Goal: Understand process/instructions: Learn how to perform a task or action

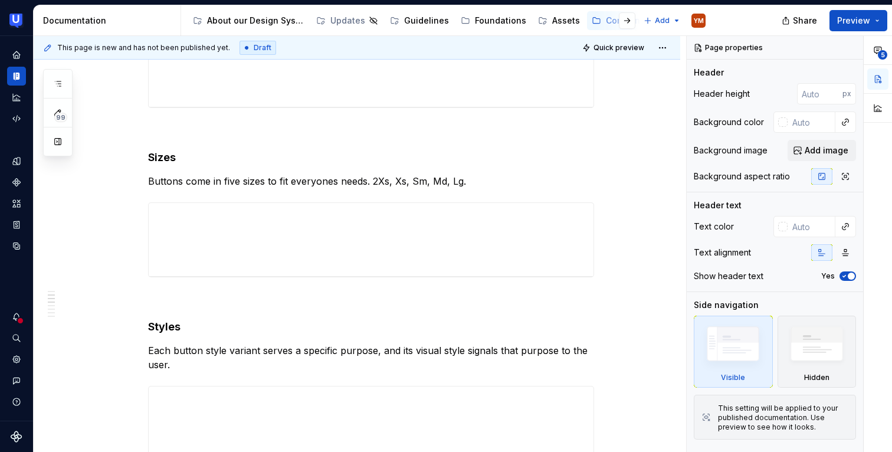
scroll to position [258, 0]
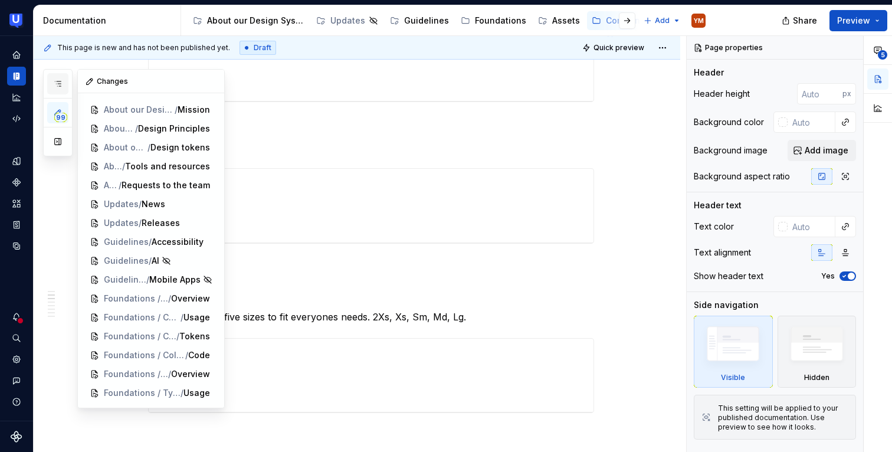
click at [60, 81] on icon "button" at bounding box center [58, 83] width 6 height 5
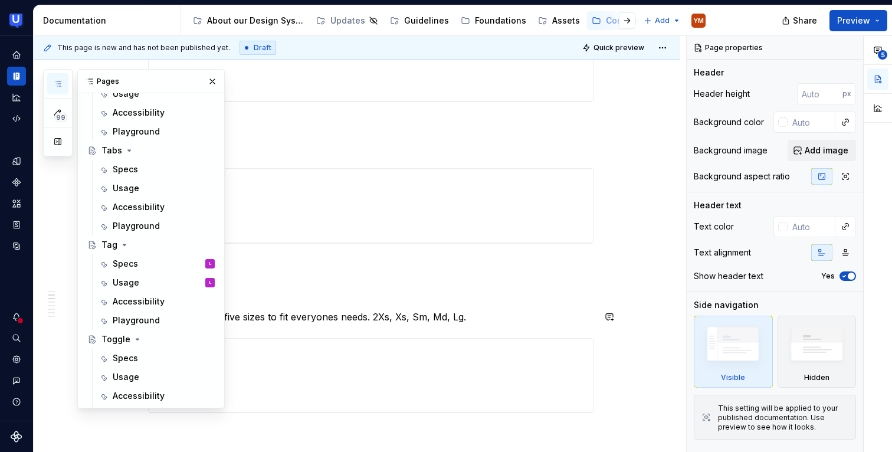
scroll to position [660, 0]
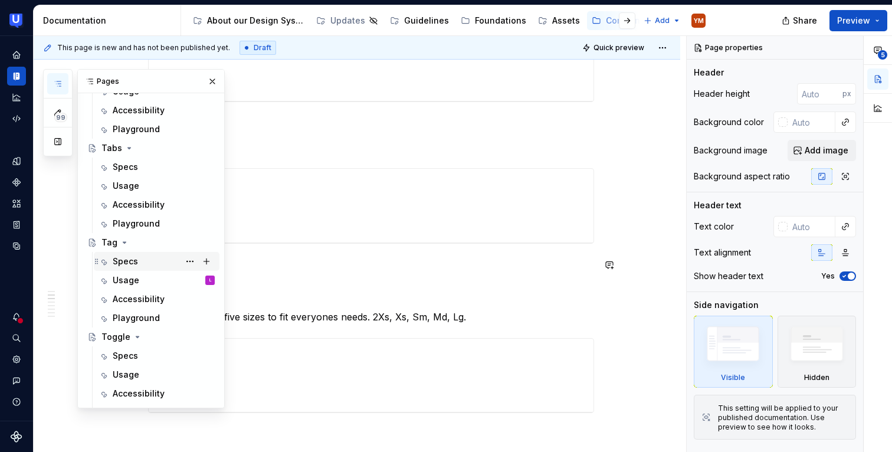
click at [135, 267] on div "Specs" at bounding box center [125, 261] width 25 height 12
type textarea "*"
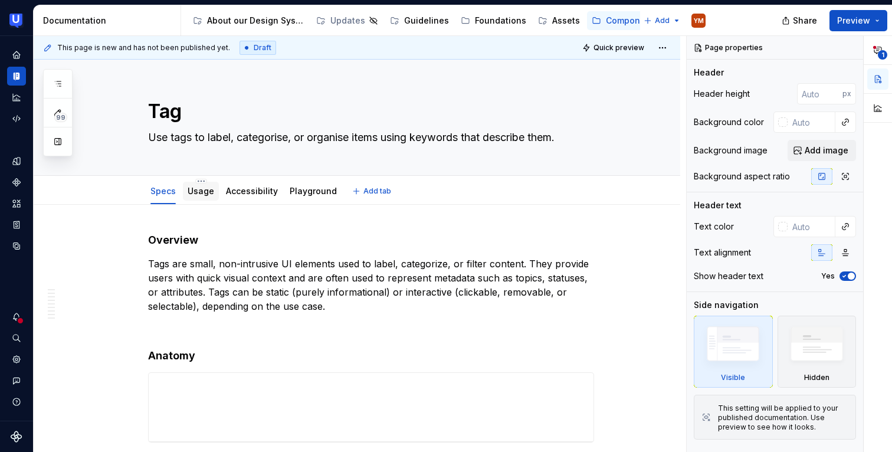
click at [188, 188] on div "Usage" at bounding box center [201, 191] width 36 height 19
click at [187, 187] on div "Usage" at bounding box center [201, 191] width 36 height 19
click at [202, 196] on div "Usage" at bounding box center [201, 191] width 27 height 12
click at [204, 194] on link "Usage" at bounding box center [201, 191] width 27 height 10
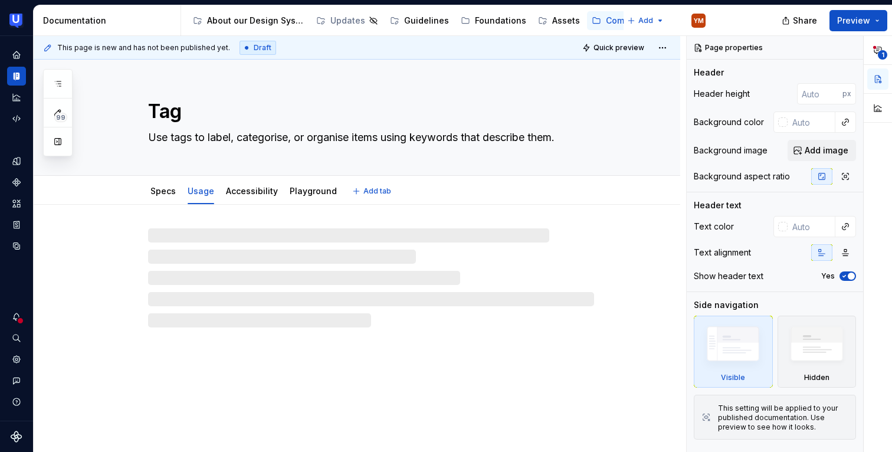
type textarea "*"
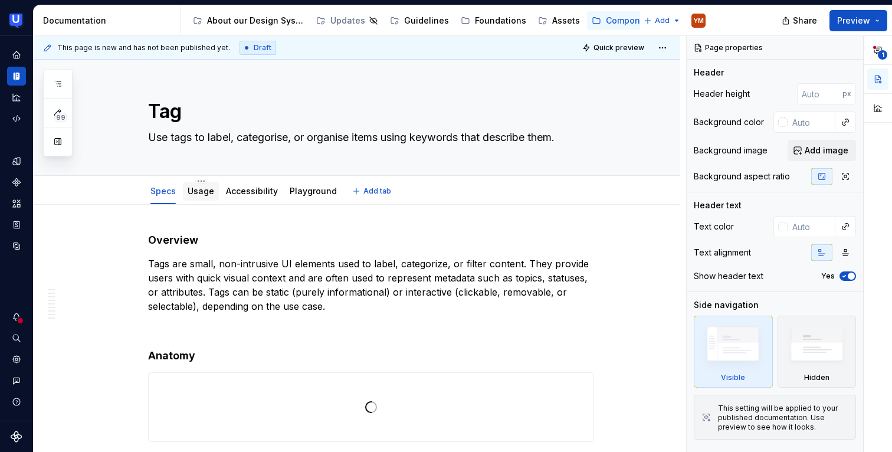
click at [195, 202] on div at bounding box center [201, 202] width 36 height 1
click at [208, 187] on link "Usage" at bounding box center [201, 191] width 27 height 10
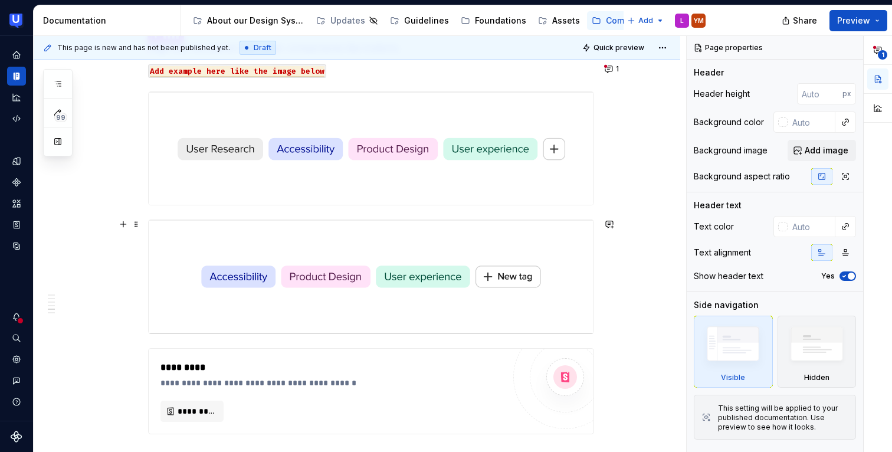
scroll to position [1262, 0]
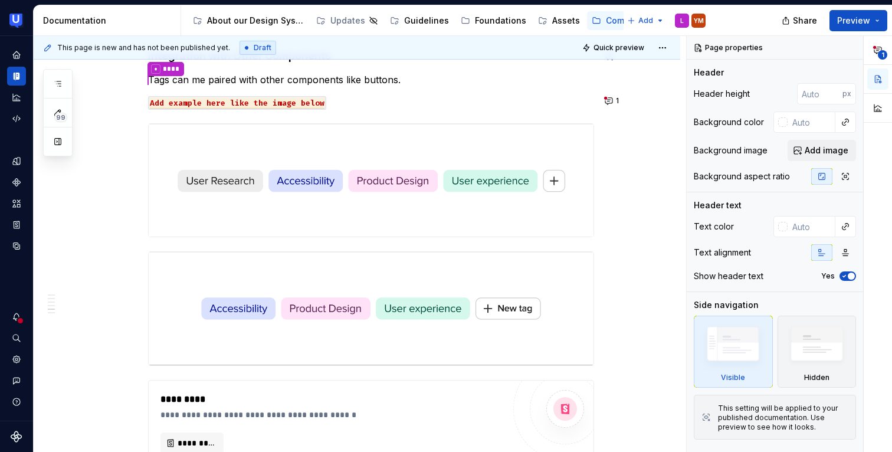
type textarea "*"
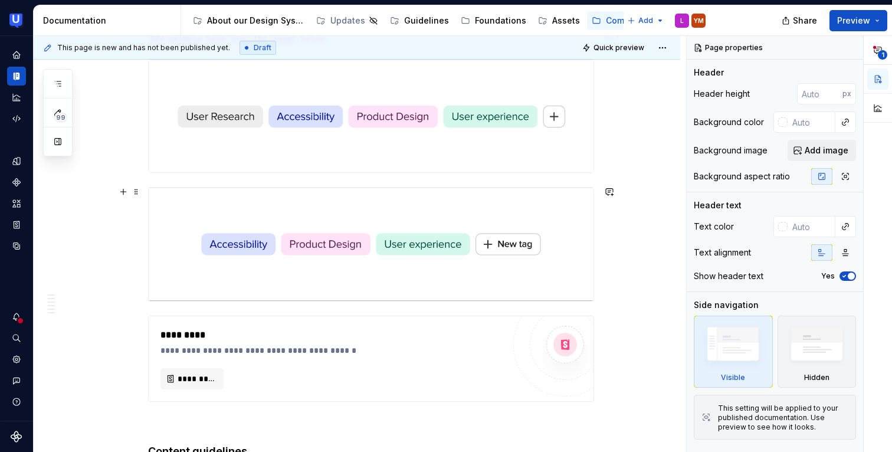
scroll to position [1332, 0]
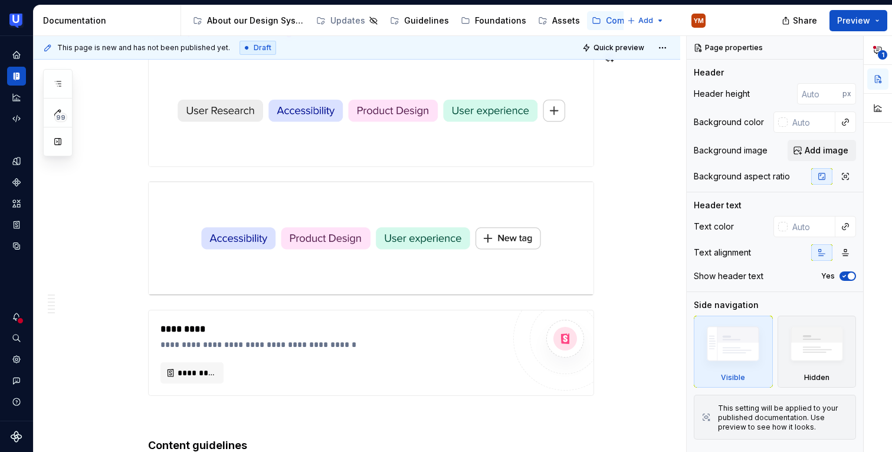
type textarea "*"
